Goal: Check status: Check status

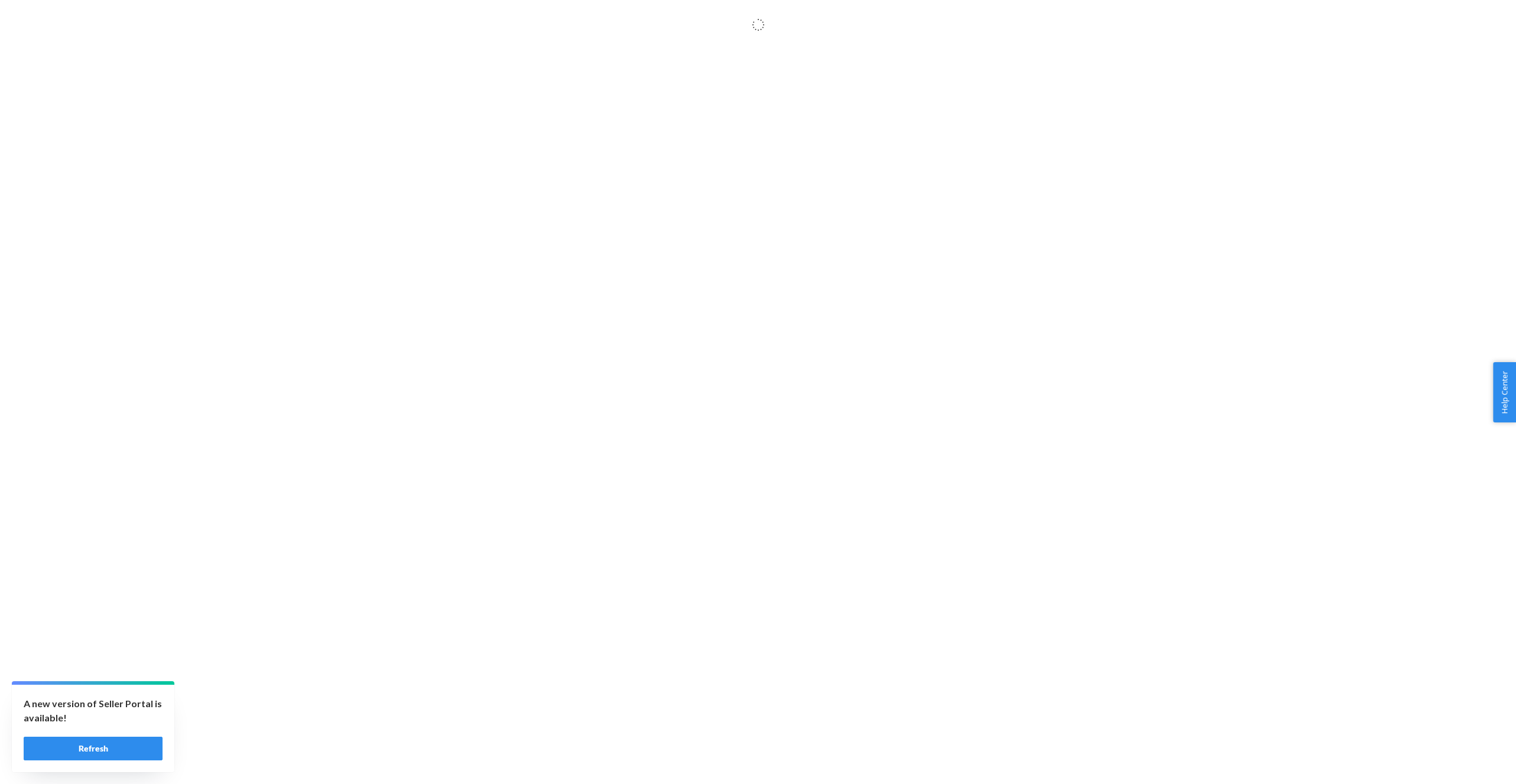
click at [61, 767] on div "A new version of Seller Portal is available! Refresh" at bounding box center [93, 729] width 163 height 87
click at [64, 758] on button "Refresh" at bounding box center [93, 749] width 139 height 24
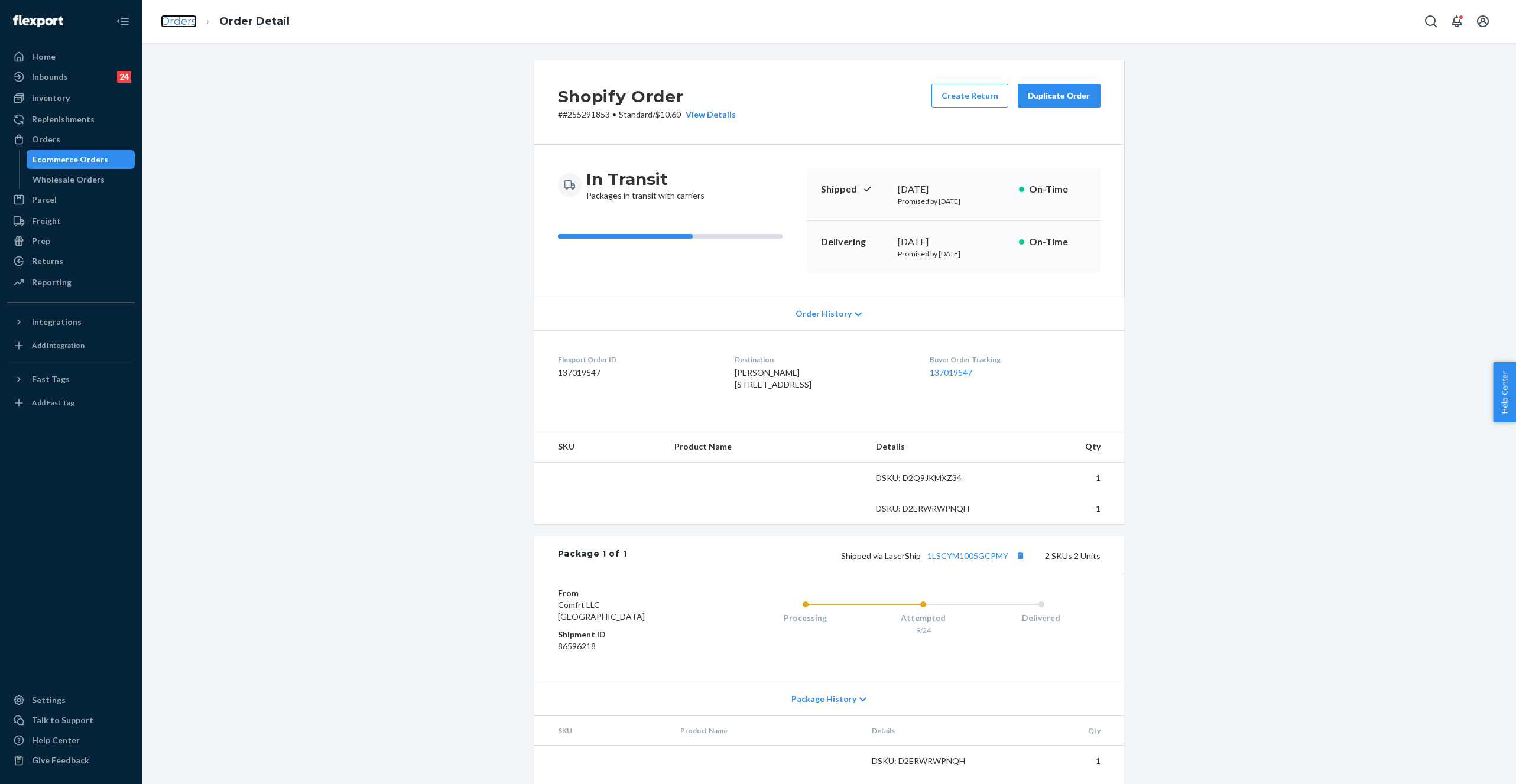
click at [184, 20] on link "Orders" at bounding box center [179, 21] width 36 height 13
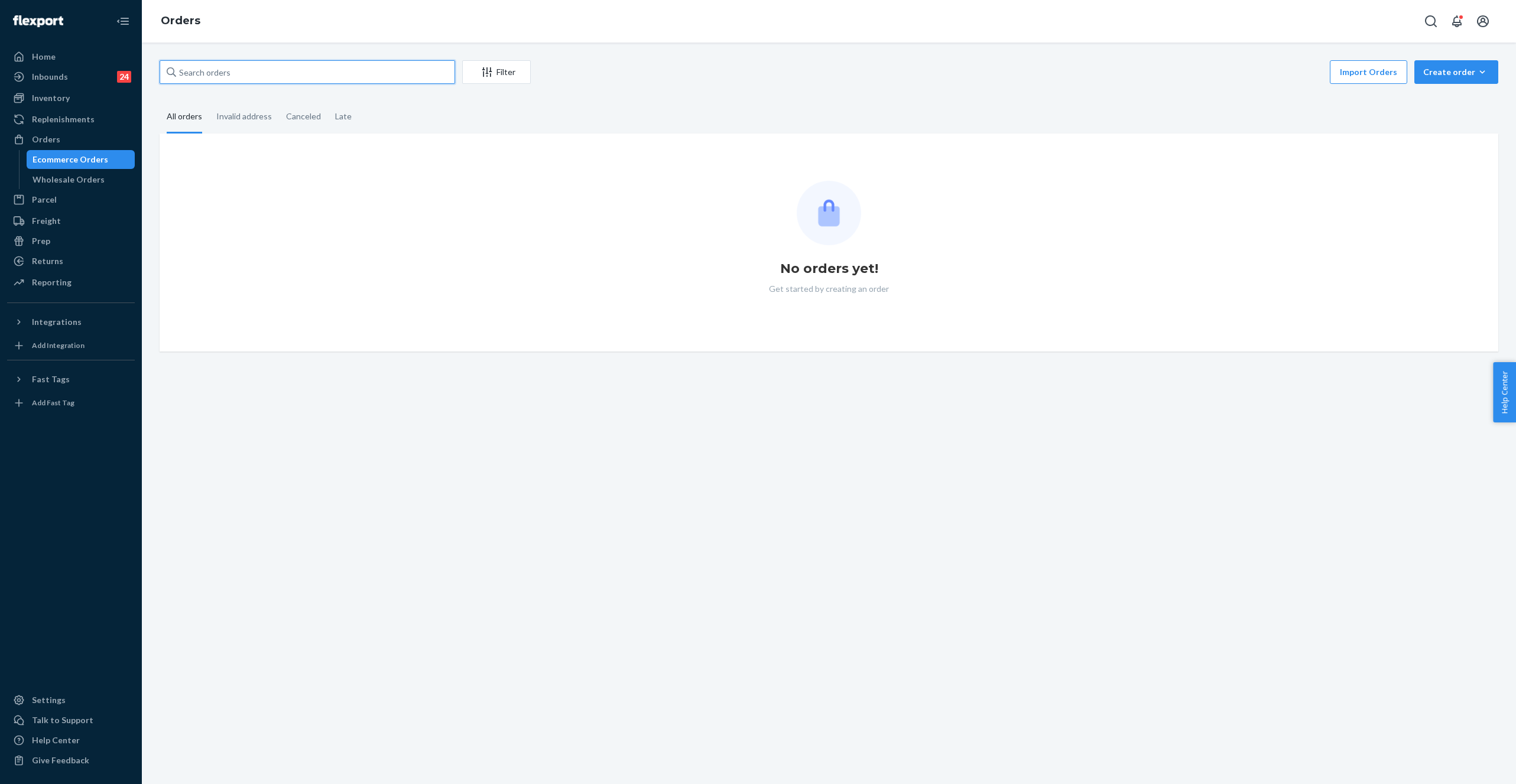
click at [213, 72] on input "text" at bounding box center [307, 72] width 295 height 24
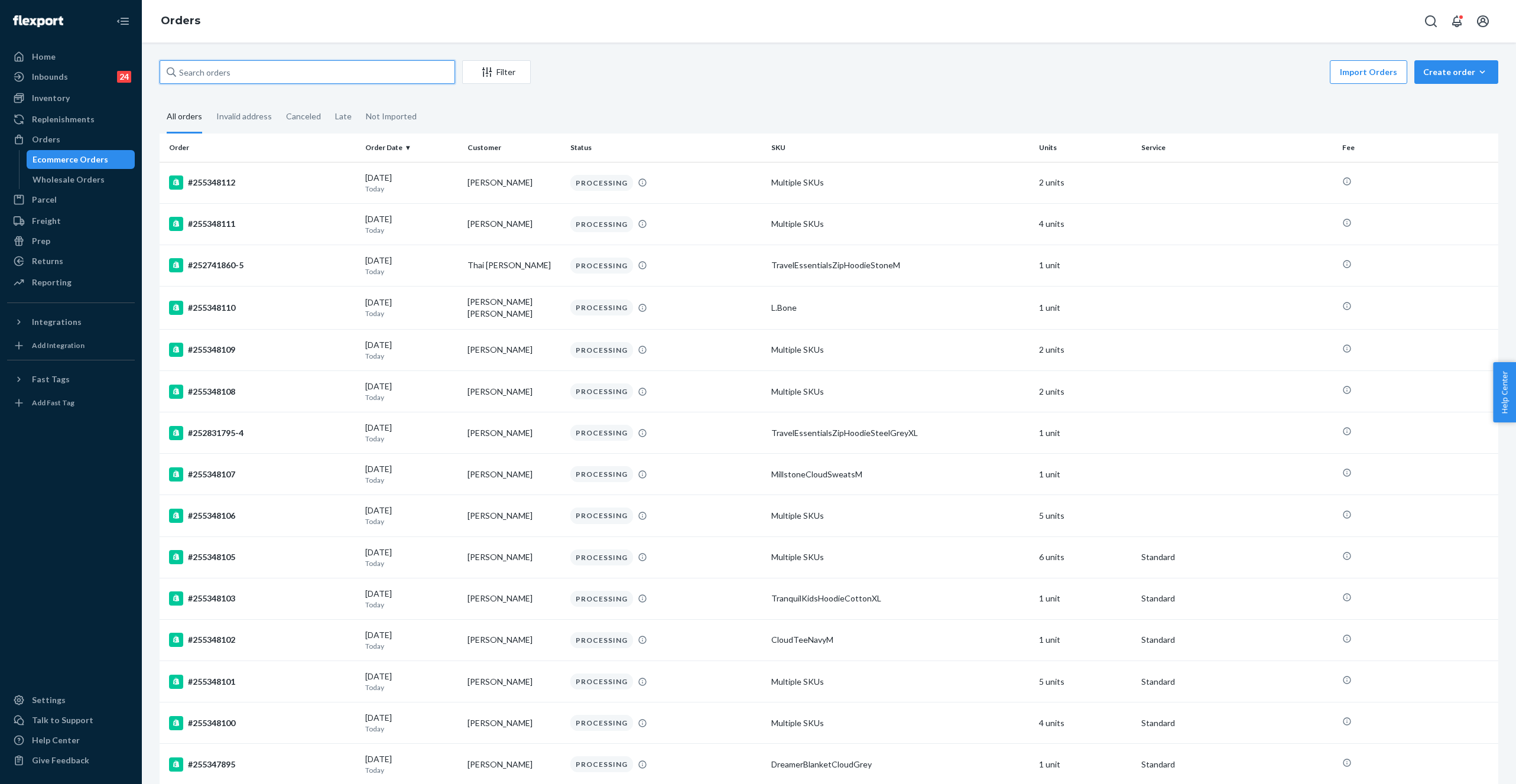
paste input "#255346617"
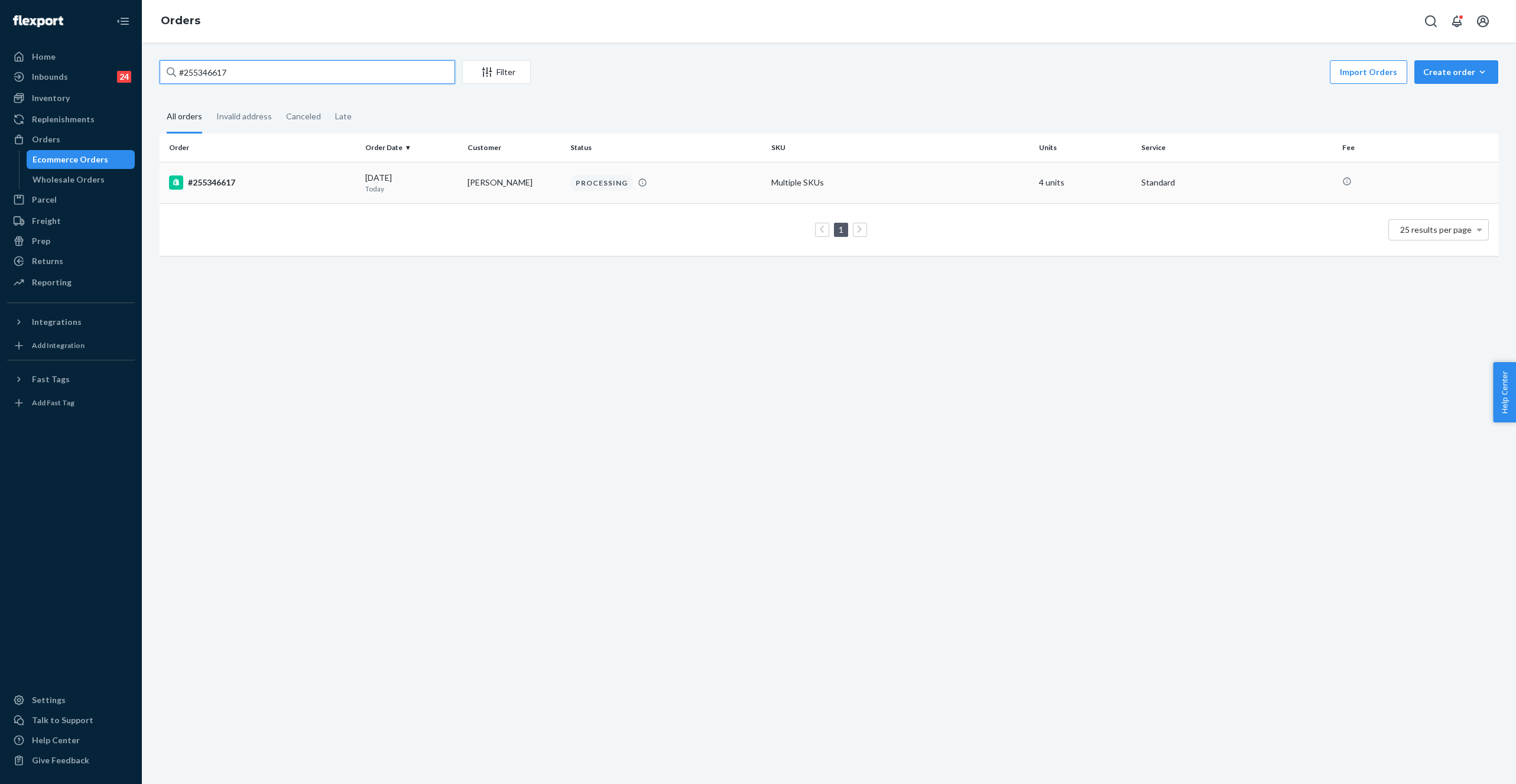
type input "#255346617"
click at [806, 180] on td "Multiple SKUs" at bounding box center [900, 183] width 268 height 41
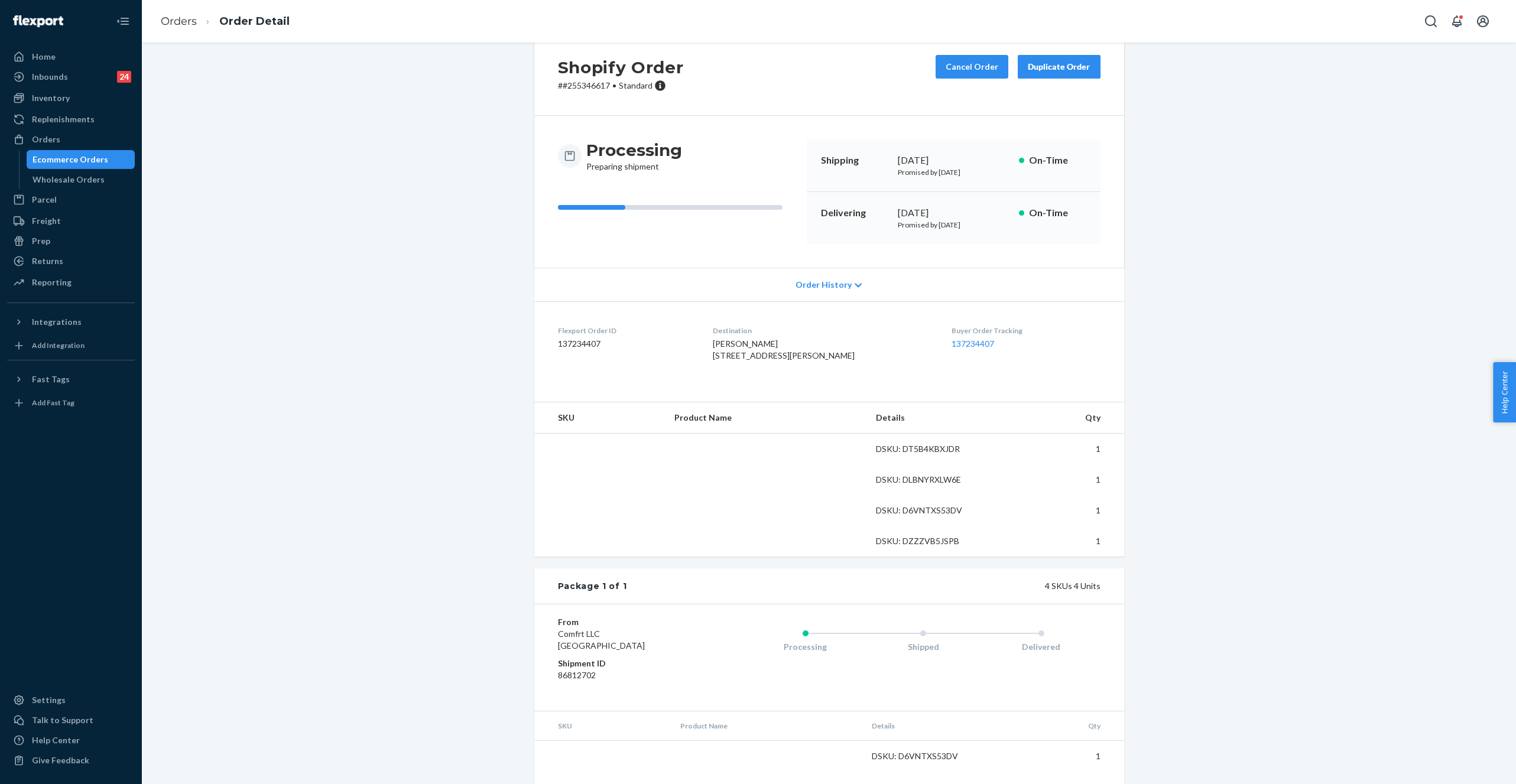
scroll to position [43, 0]
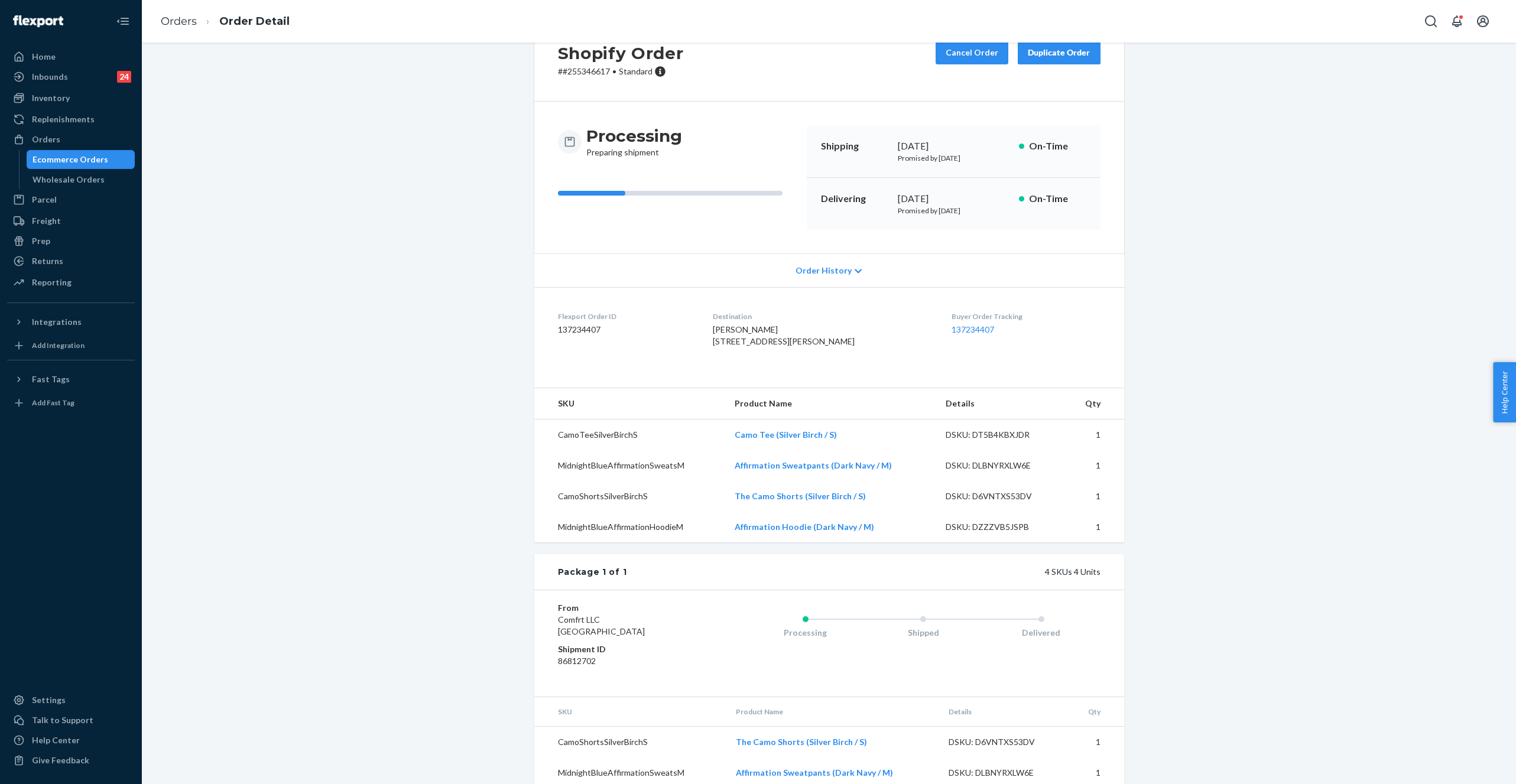
click at [835, 268] on span "Order History" at bounding box center [823, 270] width 56 height 12
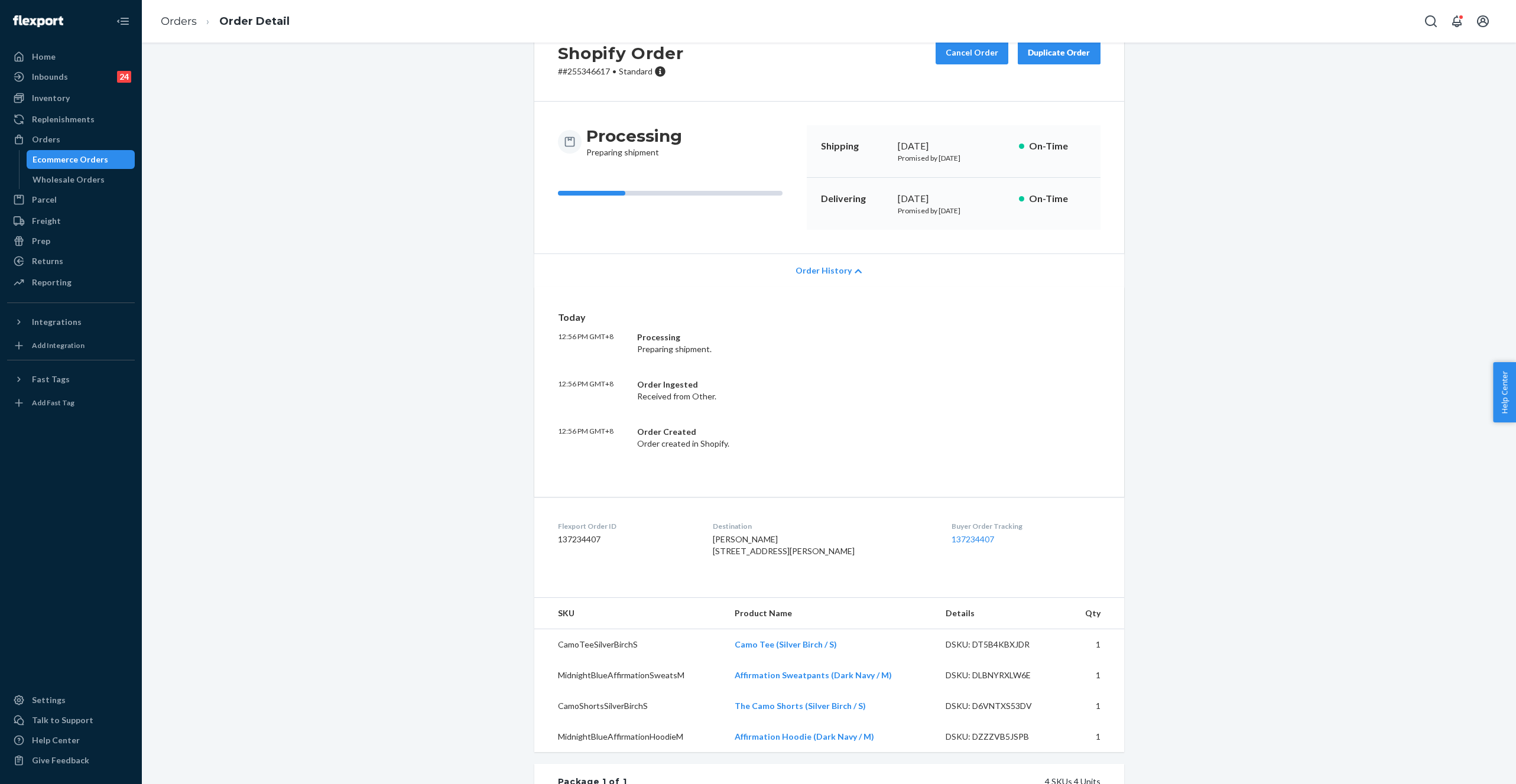
click at [835, 268] on span "Order History" at bounding box center [823, 270] width 56 height 12
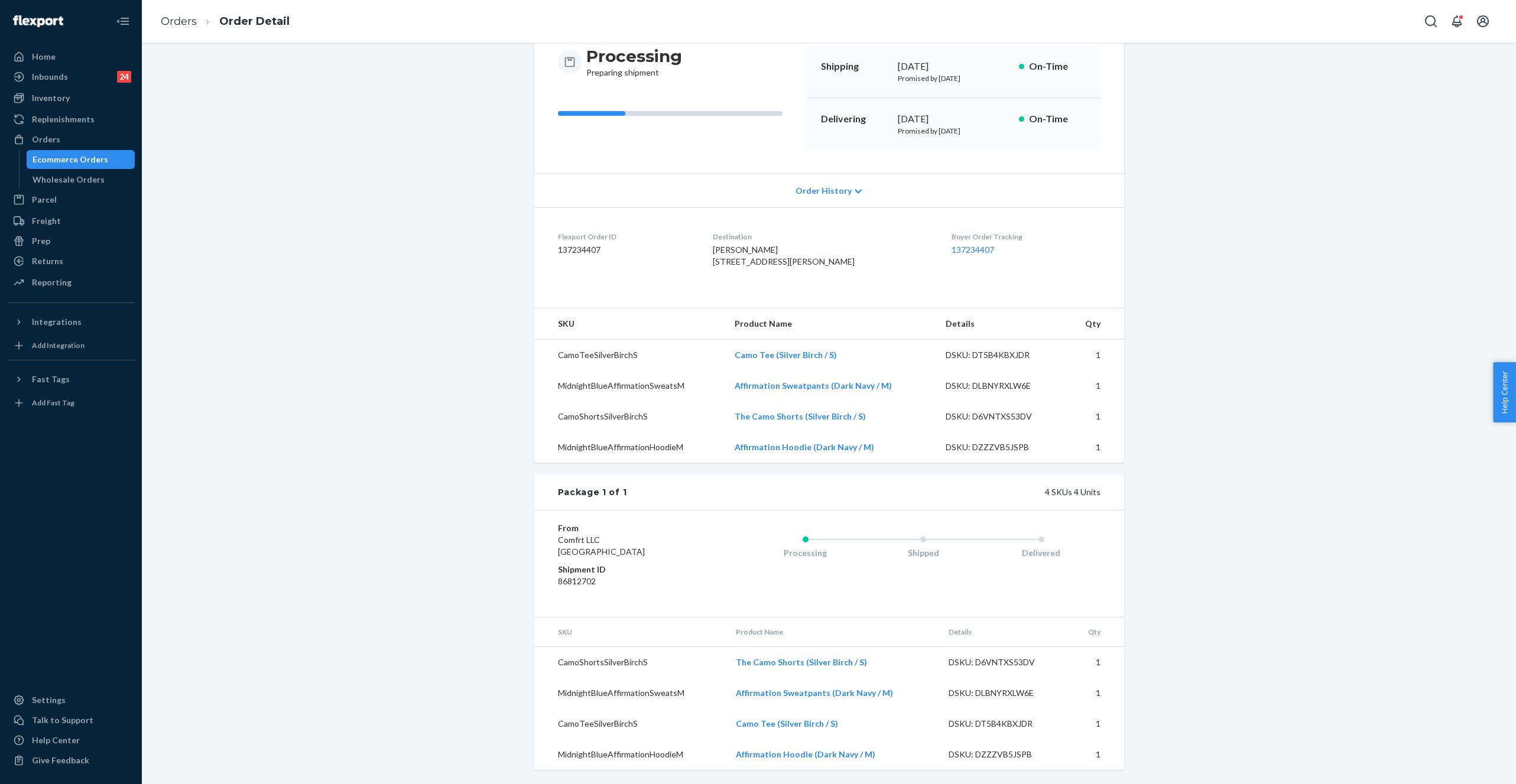
scroll to position [0, 0]
